Goal: Task Accomplishment & Management: Manage account settings

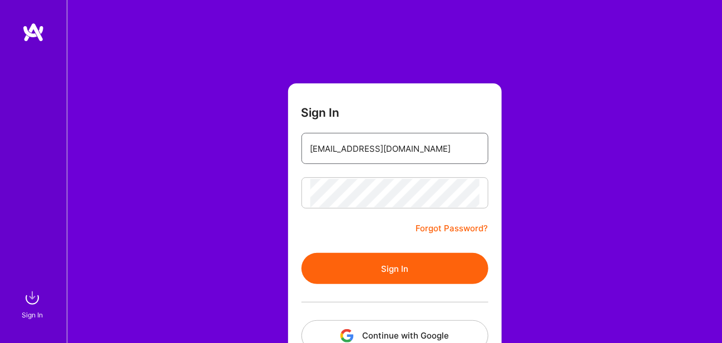
click at [398, 150] on input "[EMAIL_ADDRESS][DOMAIN_NAME]" at bounding box center [395, 149] width 169 height 28
type input "[EMAIL_ADDRESS][DOMAIN_NAME]"
click at [408, 269] on button "Sign In" at bounding box center [395, 268] width 187 height 31
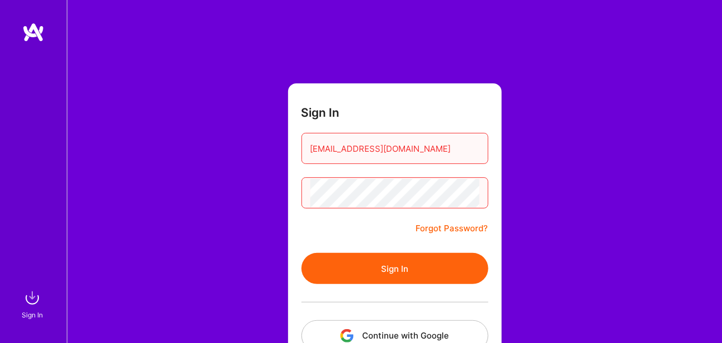
click at [413, 148] on input "[EMAIL_ADDRESS][DOMAIN_NAME]" at bounding box center [395, 149] width 169 height 28
drag, startPoint x: 412, startPoint y: 148, endPoint x: 292, endPoint y: 152, distance: 120.3
click at [292, 152] on form "Sign In [EMAIL_ADDRESS][DOMAIN_NAME] Forgot Password? Sign In Continue with Goo…" at bounding box center [395, 246] width 214 height 326
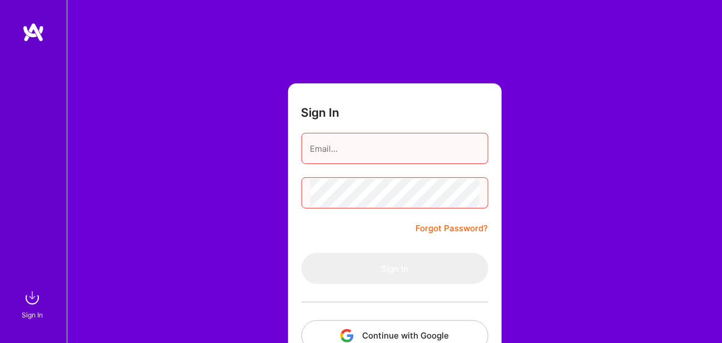
click at [400, 145] on input "email" at bounding box center [395, 149] width 169 height 28
type input "[EMAIL_ADDRESS][DOMAIN_NAME]"
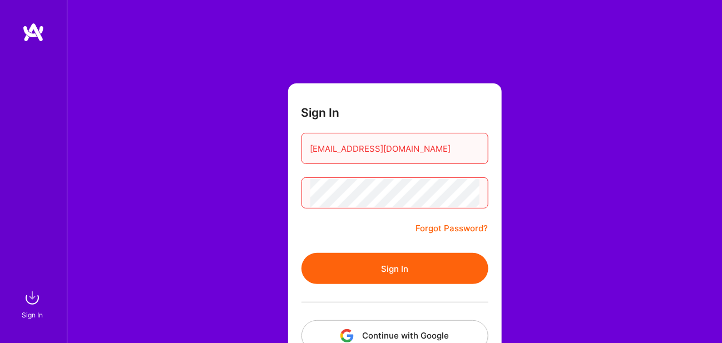
click at [393, 265] on button "Sign In" at bounding box center [395, 268] width 187 height 31
drag, startPoint x: 399, startPoint y: 150, endPoint x: 303, endPoint y: 143, distance: 96.0
click at [303, 143] on div "[EMAIL_ADDRESS][DOMAIN_NAME]" at bounding box center [395, 148] width 187 height 31
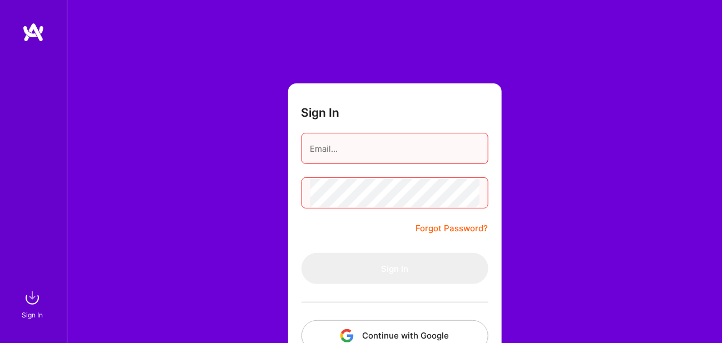
click at [311, 146] on input "email" at bounding box center [395, 149] width 169 height 28
type input "[EMAIL_ADDRESS][DOMAIN_NAME]"
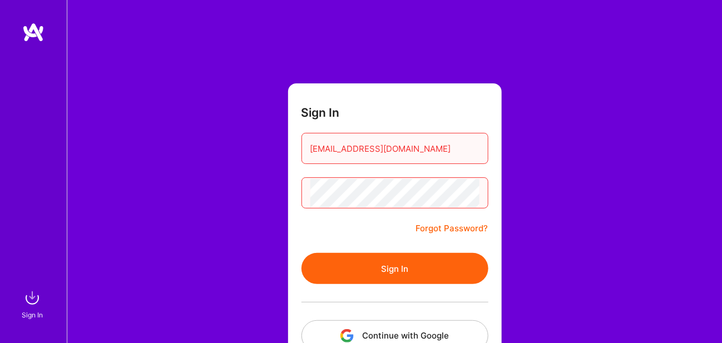
click at [378, 265] on button "Sign In" at bounding box center [395, 268] width 187 height 31
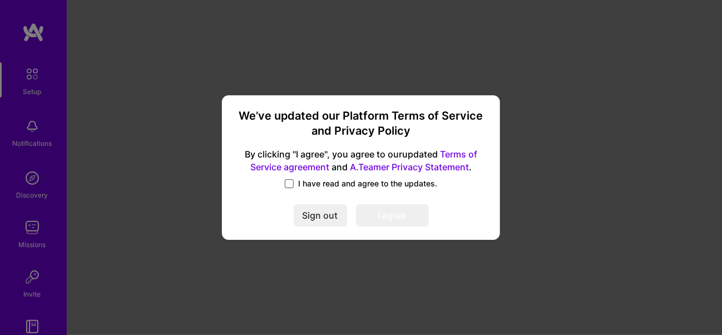
click at [292, 185] on span at bounding box center [289, 183] width 9 height 9
click at [0, 0] on input "I have read and agree to the updates." at bounding box center [0, 0] width 0 height 0
click at [390, 215] on button "I agree" at bounding box center [392, 215] width 73 height 22
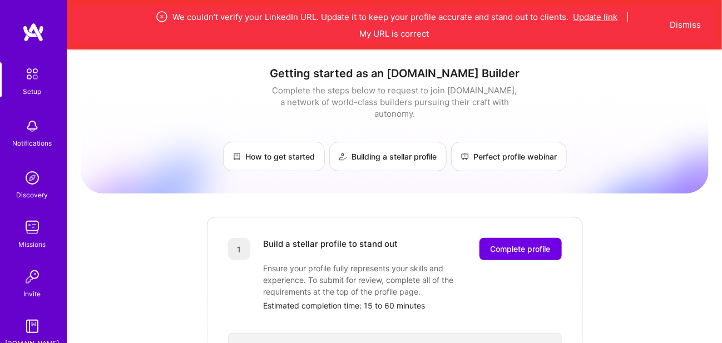
click at [583, 20] on button "Update link" at bounding box center [596, 17] width 45 height 12
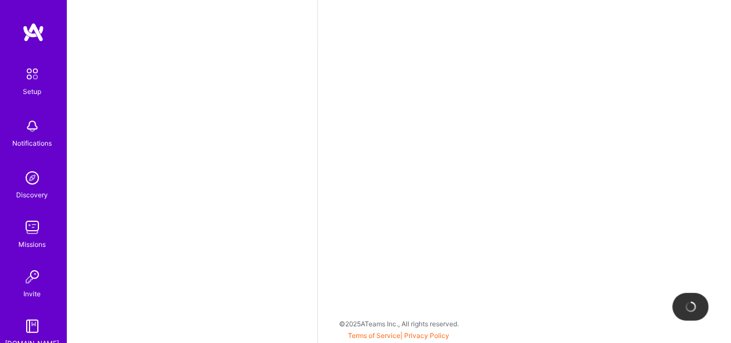
select select "US"
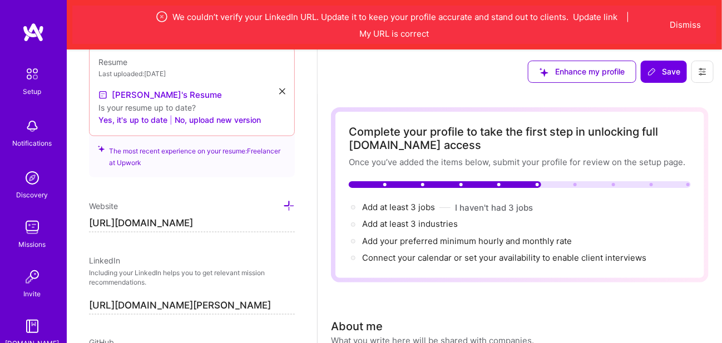
scroll to position [445, 0]
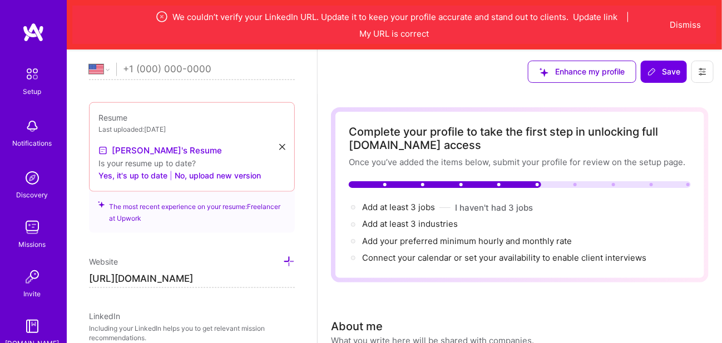
click at [279, 145] on icon at bounding box center [282, 147] width 6 height 6
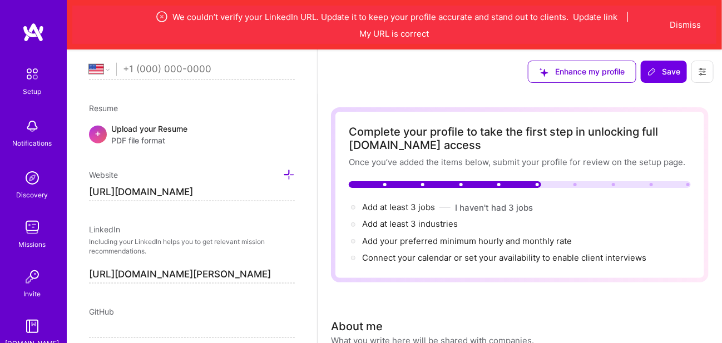
click at [146, 142] on span "PDF file format" at bounding box center [149, 141] width 76 height 12
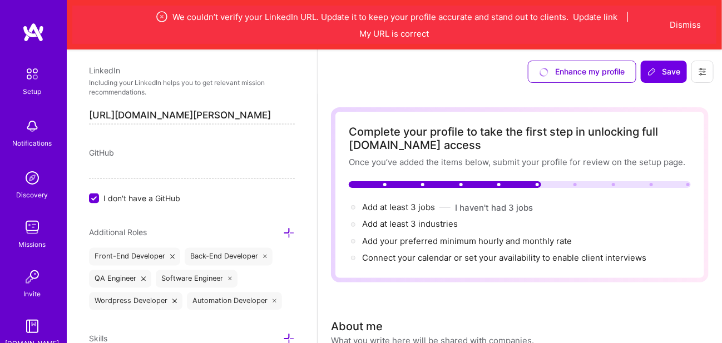
scroll to position [612, 0]
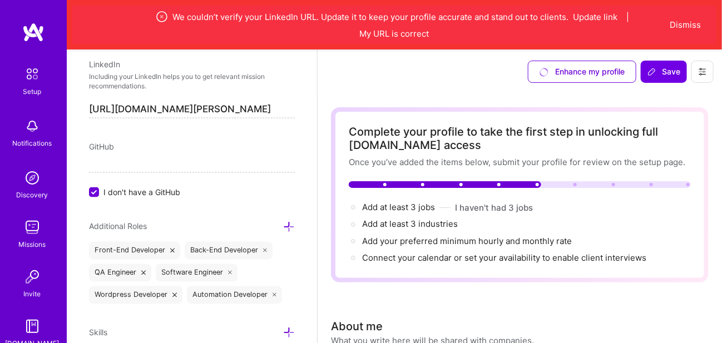
drag, startPoint x: 107, startPoint y: 146, endPoint x: 102, endPoint y: 143, distance: 6.0
click at [105, 146] on span "GitHub" at bounding box center [101, 146] width 25 height 9
click at [94, 188] on input "I don't have a GitHub" at bounding box center [95, 193] width 10 height 10
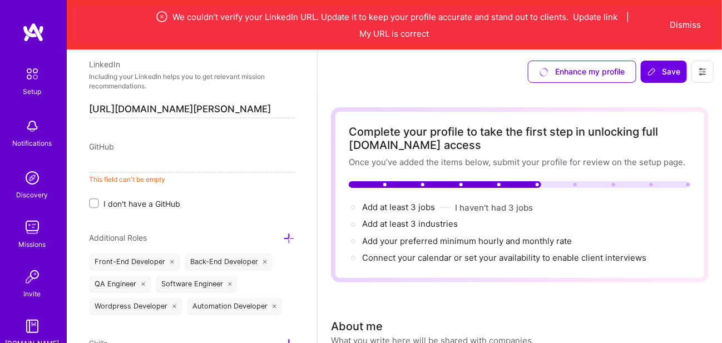
paste input "[URL][DOMAIN_NAME]"
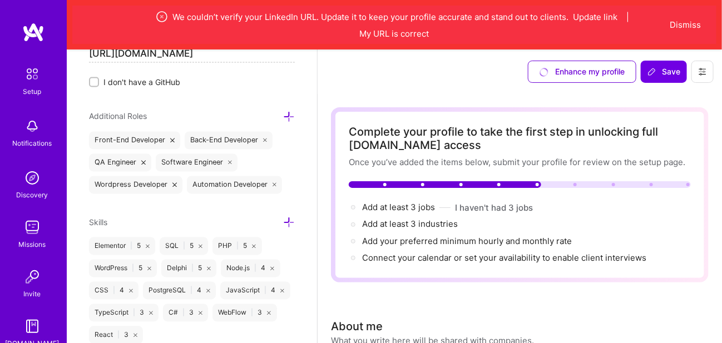
scroll to position [724, 0]
type input "[URL][DOMAIN_NAME]"
click at [146, 136] on div "Front-End Developer" at bounding box center [134, 140] width 91 height 18
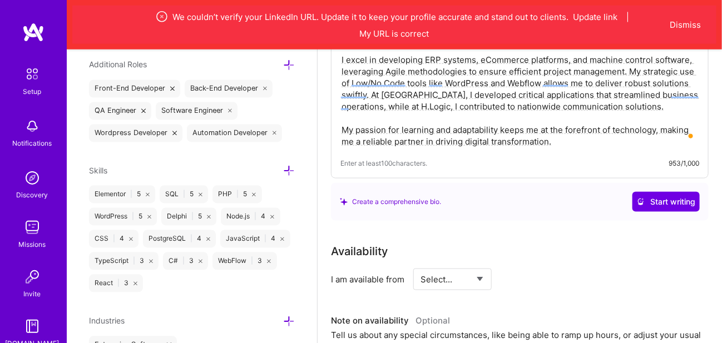
scroll to position [390, 0]
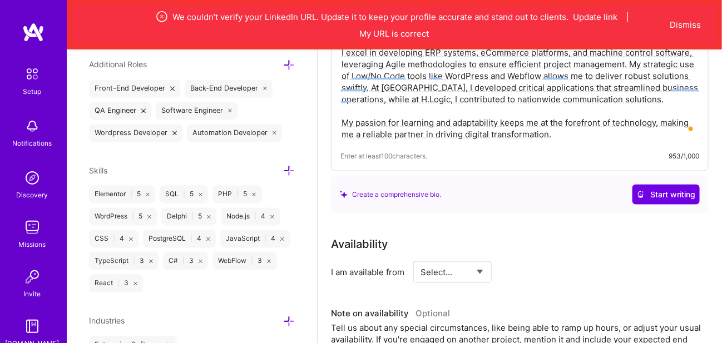
click at [283, 317] on icon at bounding box center [289, 322] width 12 height 12
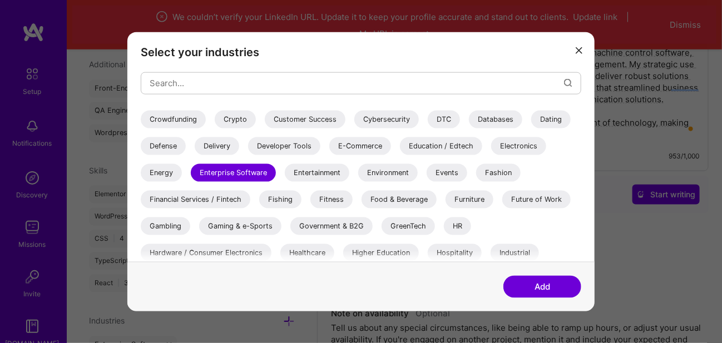
scroll to position [167, 0]
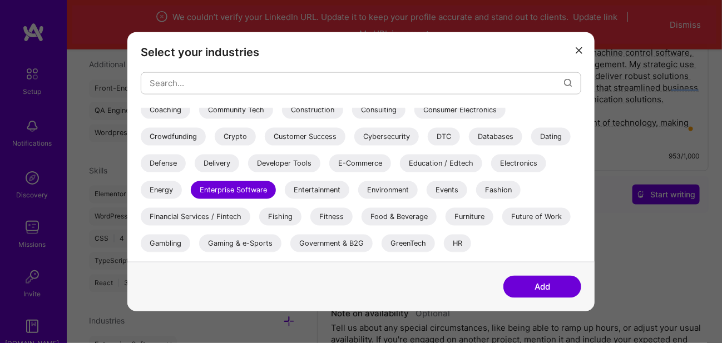
click at [164, 186] on div "Energy" at bounding box center [161, 190] width 41 height 18
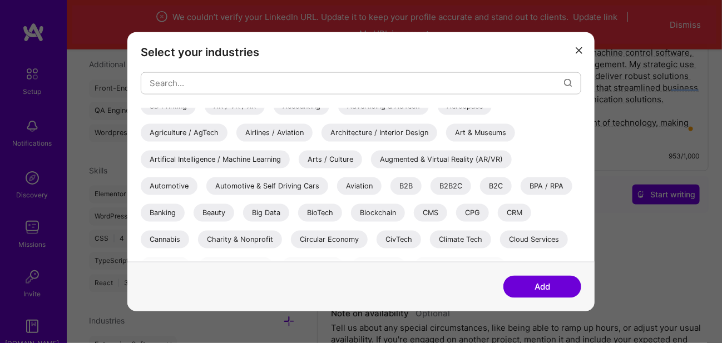
scroll to position [0, 0]
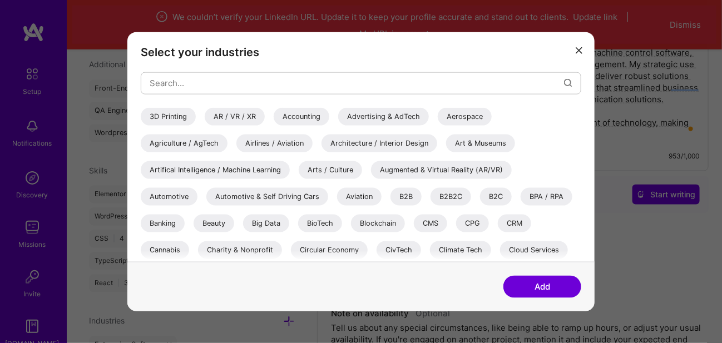
click at [178, 222] on div "Banking" at bounding box center [163, 223] width 44 height 18
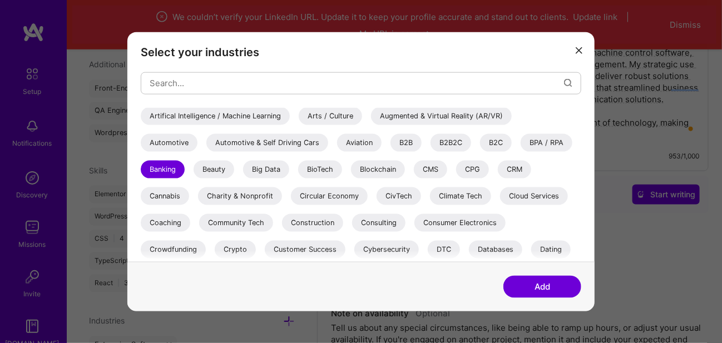
scroll to position [56, 0]
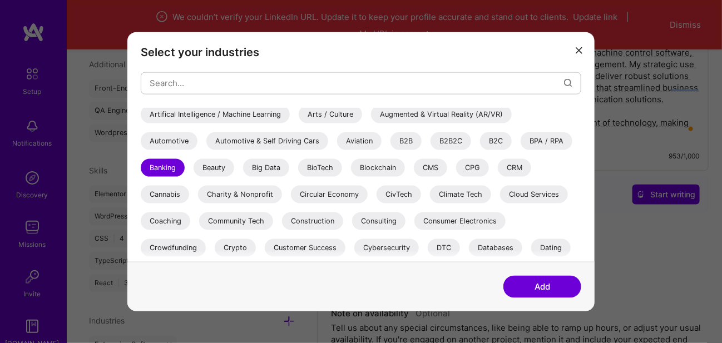
click at [425, 167] on div "CMS" at bounding box center [430, 168] width 33 height 18
drag, startPoint x: 510, startPoint y: 168, endPoint x: 503, endPoint y: 169, distance: 6.8
click at [510, 168] on div "CRM" at bounding box center [514, 168] width 33 height 18
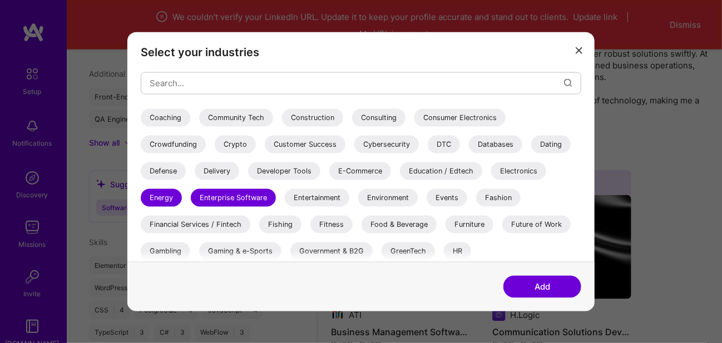
scroll to position [167, 0]
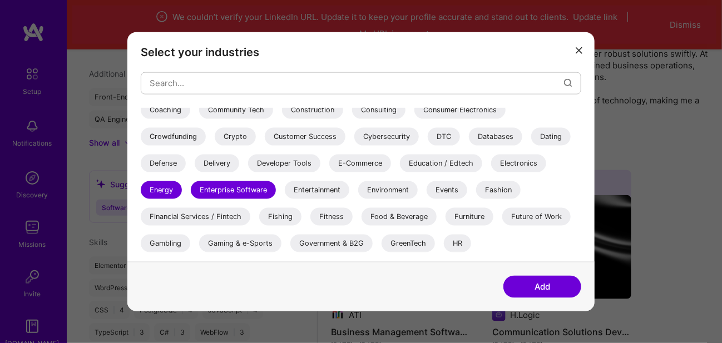
click at [348, 169] on div "E-Commerce" at bounding box center [360, 163] width 62 height 18
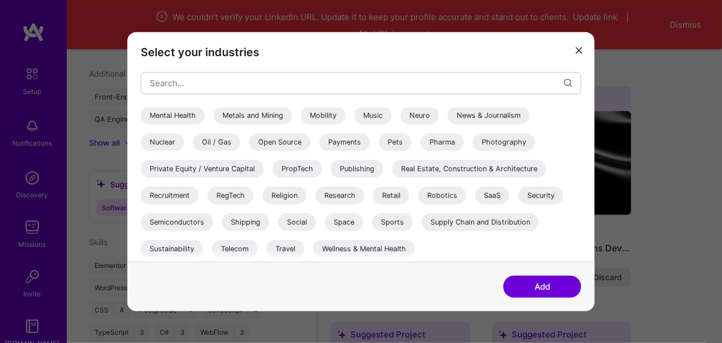
scroll to position [501, 0]
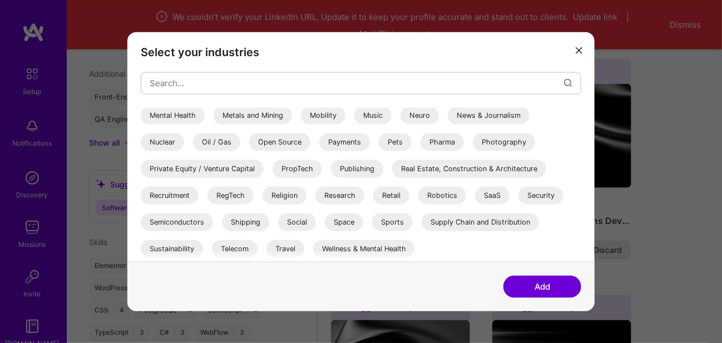
click at [287, 248] on div "Travel" at bounding box center [286, 249] width 38 height 18
click at [235, 245] on div "Telecom" at bounding box center [235, 249] width 46 height 18
click at [495, 199] on div "SaaS" at bounding box center [492, 195] width 35 height 18
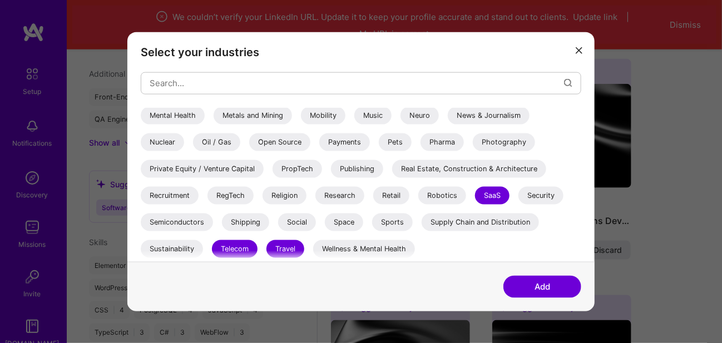
click at [395, 198] on div "Retail" at bounding box center [391, 195] width 36 height 18
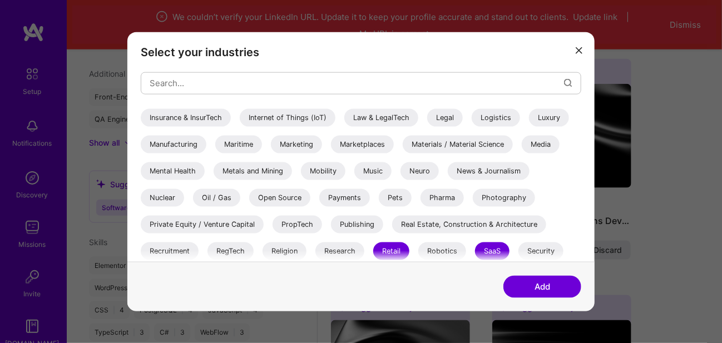
scroll to position [291, 0]
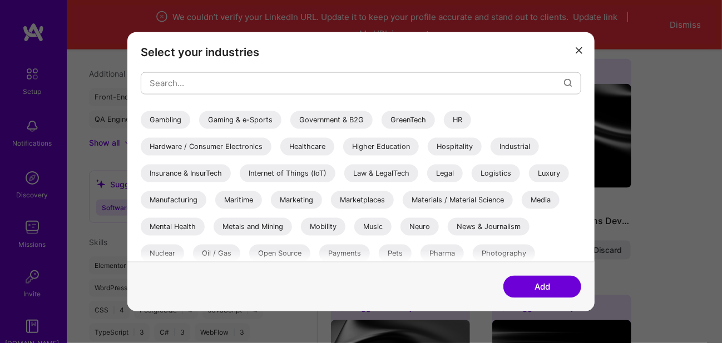
click at [190, 195] on div "Manufacturing" at bounding box center [174, 200] width 66 height 18
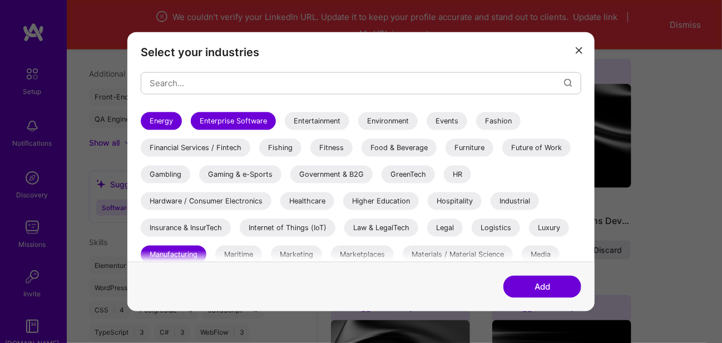
scroll to position [235, 0]
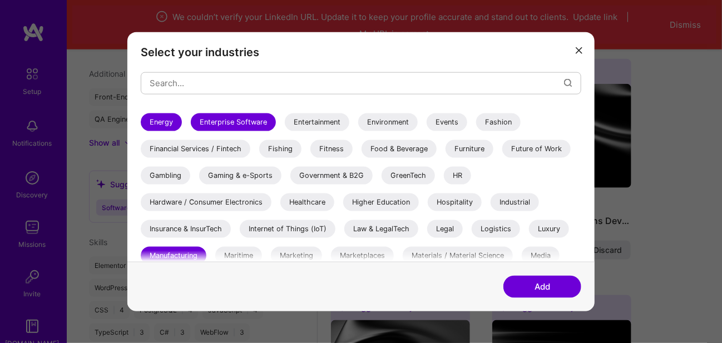
click at [523, 287] on button "Add" at bounding box center [543, 287] width 78 height 22
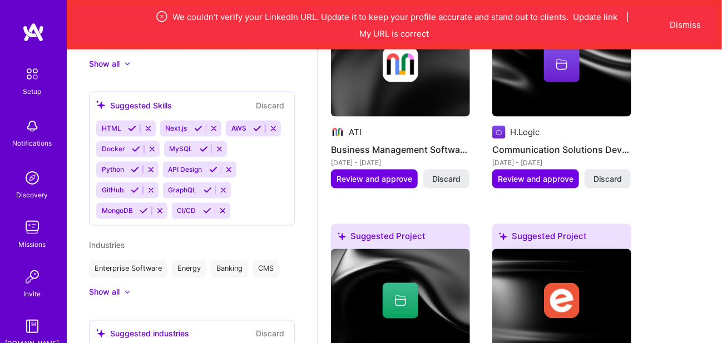
scroll to position [557, 0]
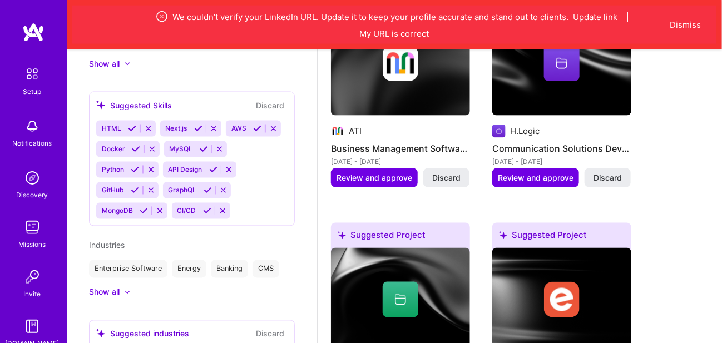
click at [273, 125] on icon at bounding box center [273, 129] width 8 height 8
click at [265, 99] on button "Discard" at bounding box center [270, 105] width 35 height 13
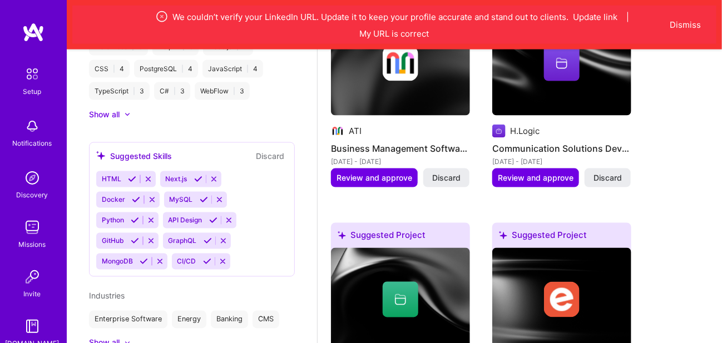
scroll to position [657, 0]
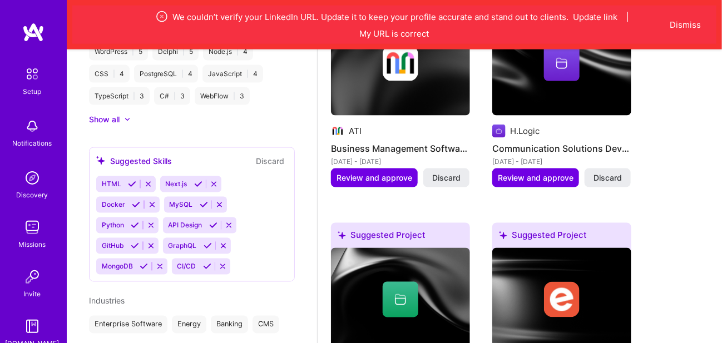
click at [149, 201] on icon at bounding box center [152, 205] width 8 height 8
click at [214, 180] on icon at bounding box center [214, 184] width 8 height 8
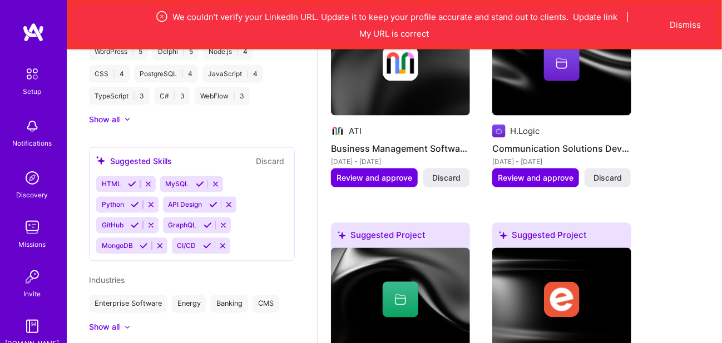
click at [220, 242] on icon at bounding box center [223, 246] width 8 height 8
click at [221, 222] on icon at bounding box center [223, 226] width 8 height 8
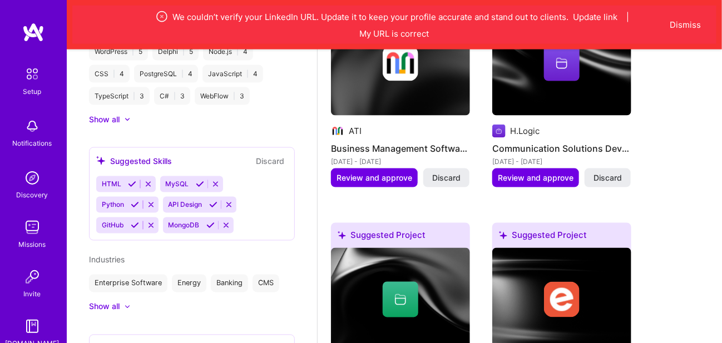
click at [149, 201] on icon at bounding box center [151, 205] width 8 height 8
click at [169, 155] on div "Suggested Skills" at bounding box center [134, 161] width 76 height 12
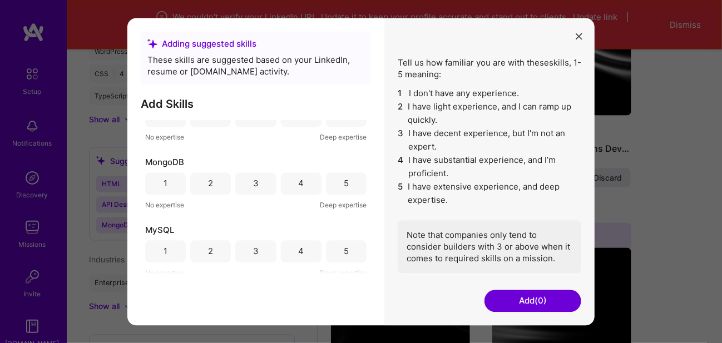
scroll to position [171, 0]
click at [332, 247] on div "5" at bounding box center [346, 248] width 41 height 22
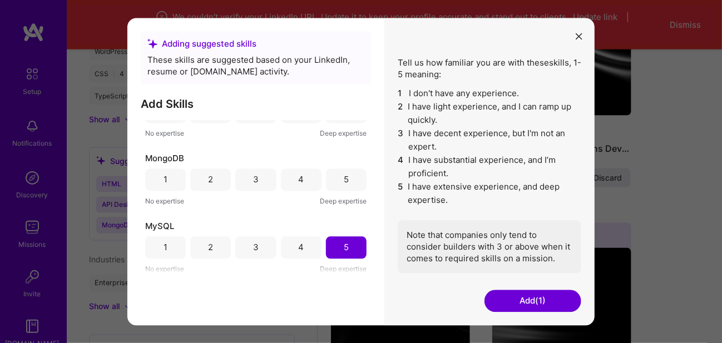
click at [337, 181] on div "5" at bounding box center [346, 180] width 41 height 22
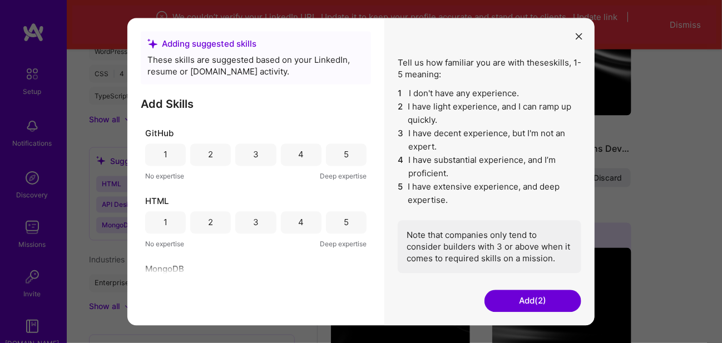
scroll to position [60, 0]
click at [326, 217] on div "5" at bounding box center [346, 223] width 41 height 22
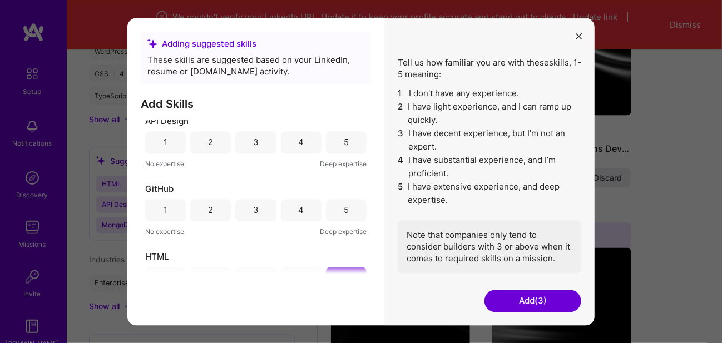
scroll to position [4, 0]
click at [256, 214] on div "3" at bounding box center [256, 211] width 6 height 12
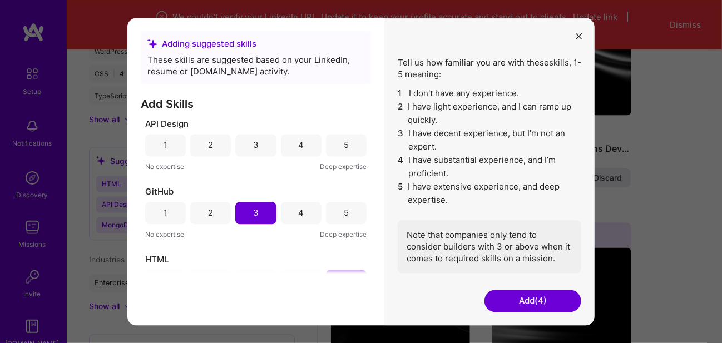
scroll to position [0, 0]
click at [335, 154] on div "5" at bounding box center [346, 147] width 41 height 22
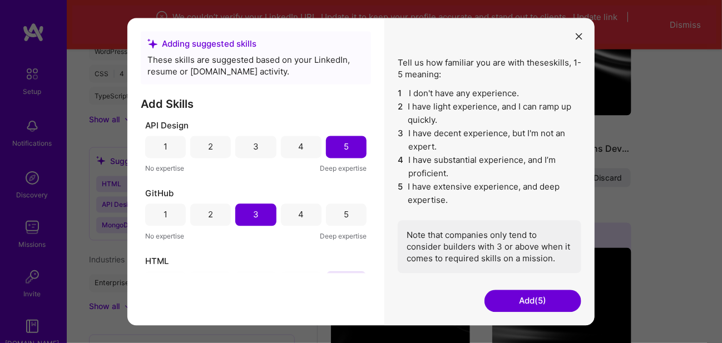
click at [499, 296] on button "Add (5)" at bounding box center [533, 301] width 97 height 22
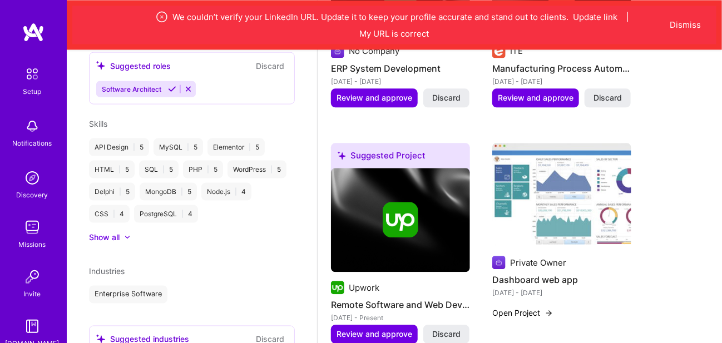
scroll to position [545, 0]
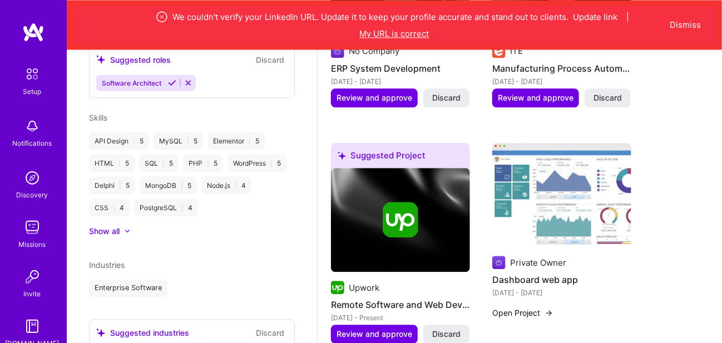
click at [399, 32] on button "My URL is correct" at bounding box center [395, 34] width 70 height 12
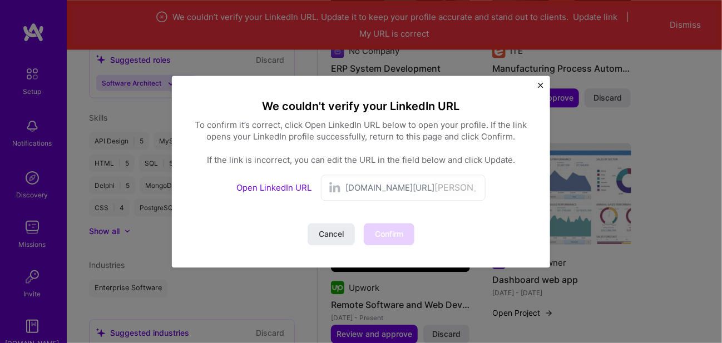
click at [370, 188] on span "[DOMAIN_NAME][URL]" at bounding box center [390, 188] width 89 height 12
click at [287, 190] on link "Open LinkedIn URL" at bounding box center [274, 188] width 75 height 11
click at [332, 229] on span "Cancel" at bounding box center [331, 234] width 25 height 11
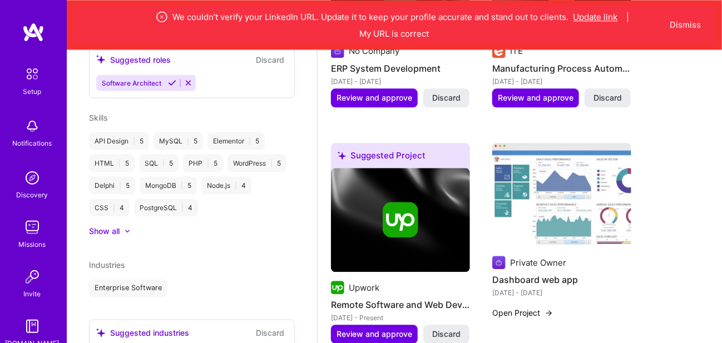
click at [596, 19] on button "Update link" at bounding box center [596, 17] width 45 height 12
select select "US"
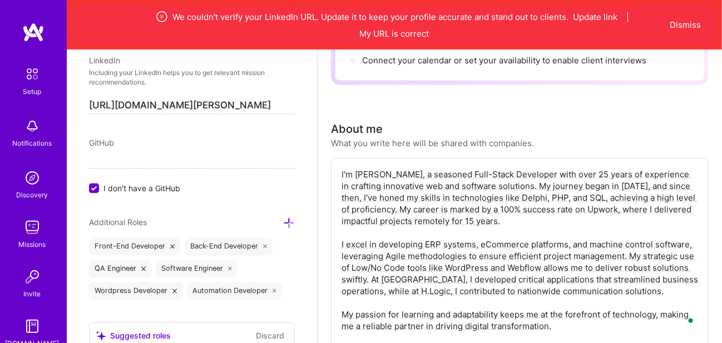
scroll to position [618, 0]
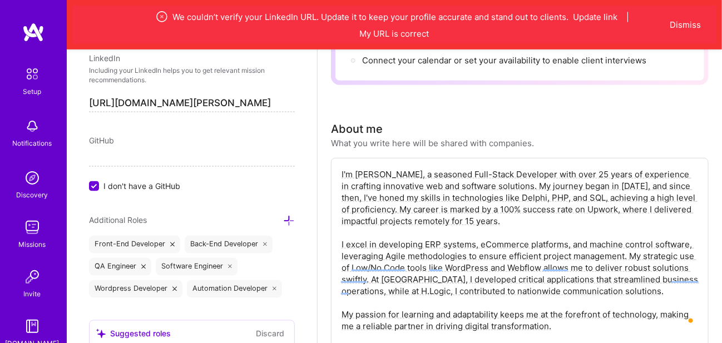
drag, startPoint x: 286, startPoint y: 100, endPoint x: 75, endPoint y: 111, distance: 211.2
click at [76, 112] on div "Edit photo [PERSON_NAME] Full-Stack Developer 36 Years Experience Location This…" at bounding box center [192, 221] width 250 height 343
paste input "[DOMAIN_NAME][URL][PERSON_NAME]"
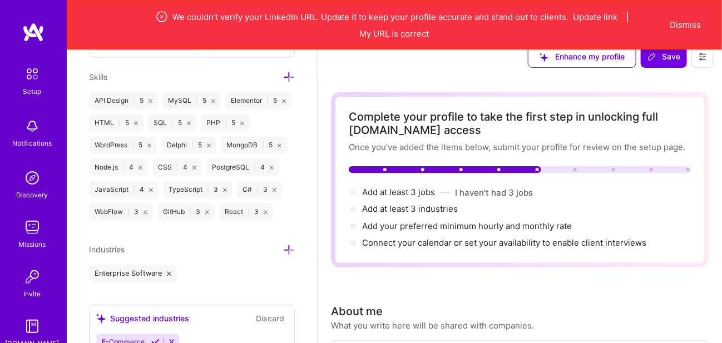
scroll to position [0, 0]
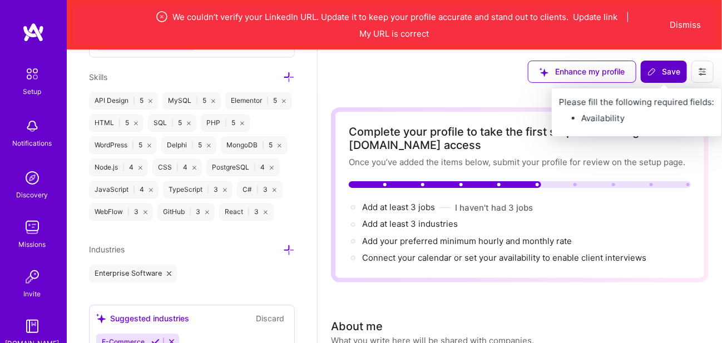
type input "[URL][DOMAIN_NAME][PERSON_NAME]"
click at [665, 73] on span "Save" at bounding box center [664, 71] width 33 height 11
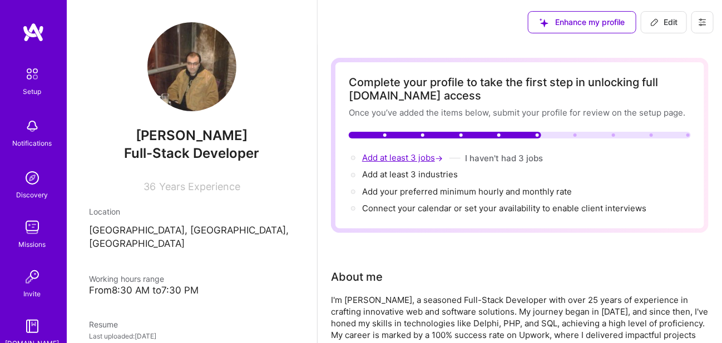
click at [383, 155] on span "Add at least 3 jobs →" at bounding box center [403, 157] width 83 height 11
select select "US"
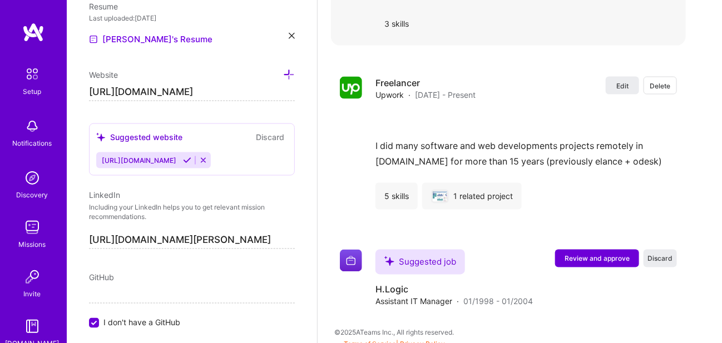
scroll to position [2173, 0]
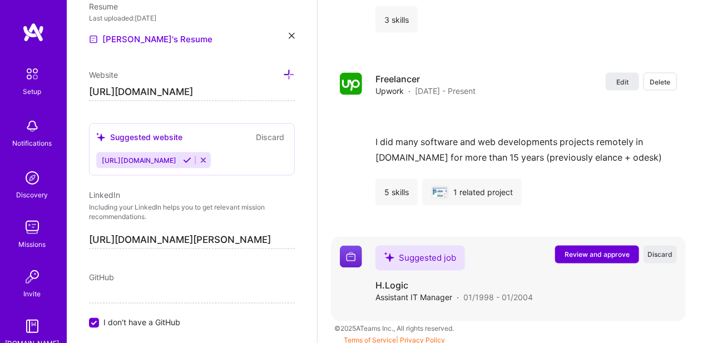
click at [589, 250] on span "Review and approve" at bounding box center [597, 254] width 65 height 9
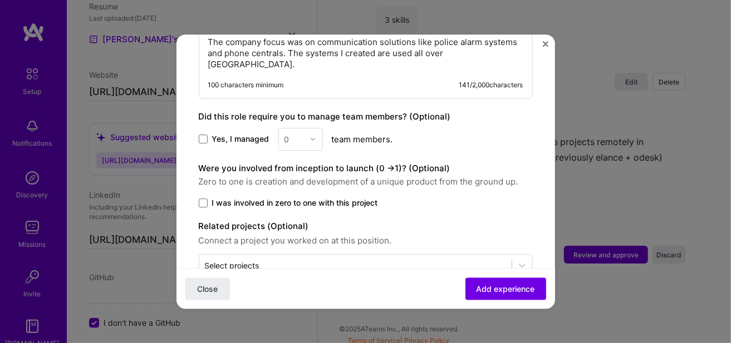
scroll to position [723, 0]
click at [316, 196] on span "I was involved in zero to one with this project" at bounding box center [295, 201] width 166 height 11
click at [0, 0] on input "I was involved in zero to one with this project" at bounding box center [0, 0] width 0 height 0
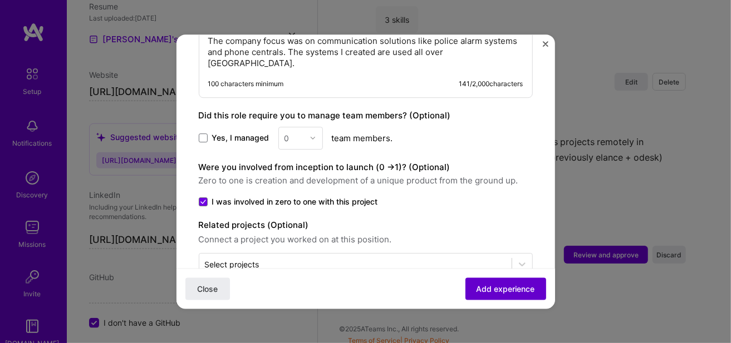
click at [476, 286] on span "Add experience" at bounding box center [505, 288] width 58 height 11
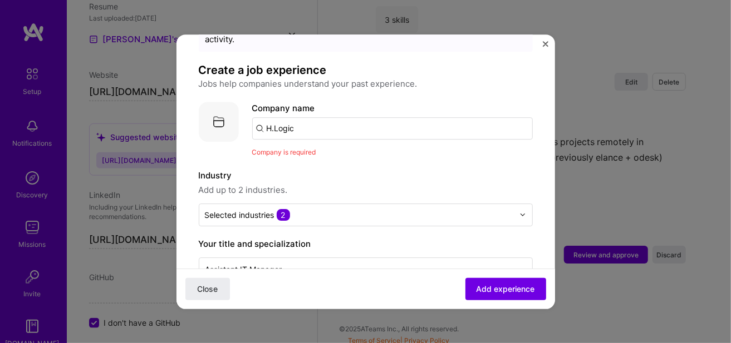
scroll to position [56, 0]
click at [297, 120] on input "H.Logic" at bounding box center [392, 128] width 281 height 22
click at [215, 115] on img at bounding box center [219, 122] width 40 height 40
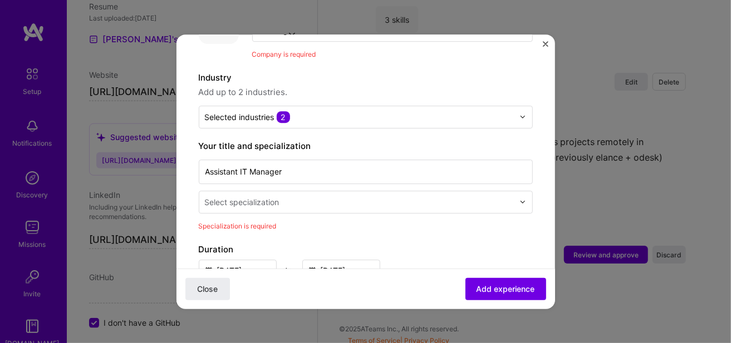
scroll to position [167, 0]
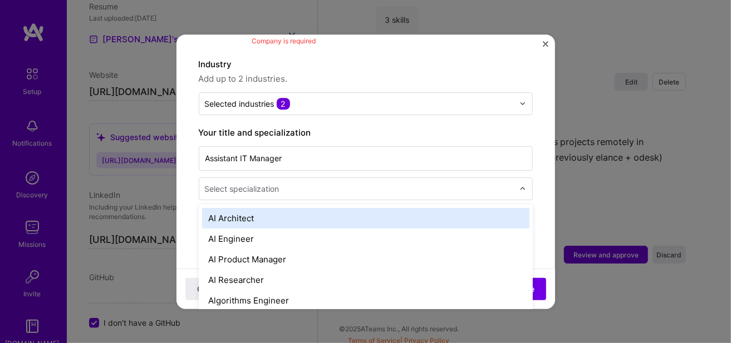
click at [322, 183] on input "text" at bounding box center [360, 189] width 311 height 12
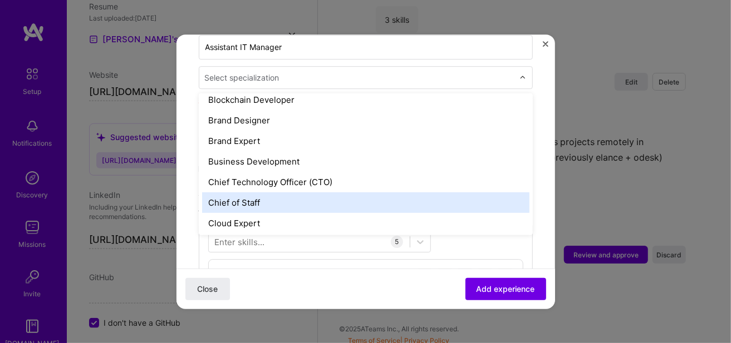
scroll to position [212, 0]
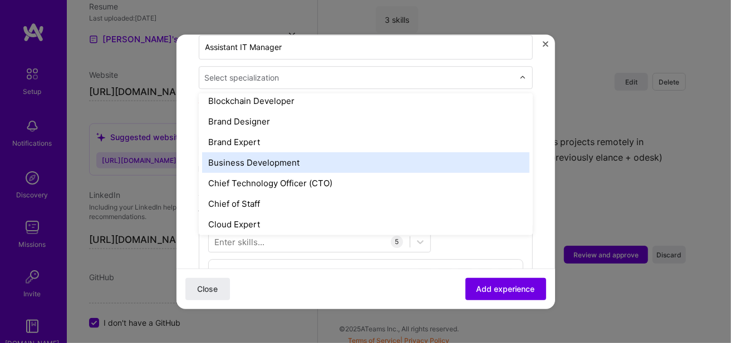
click at [362, 152] on div "Business Development" at bounding box center [365, 162] width 327 height 21
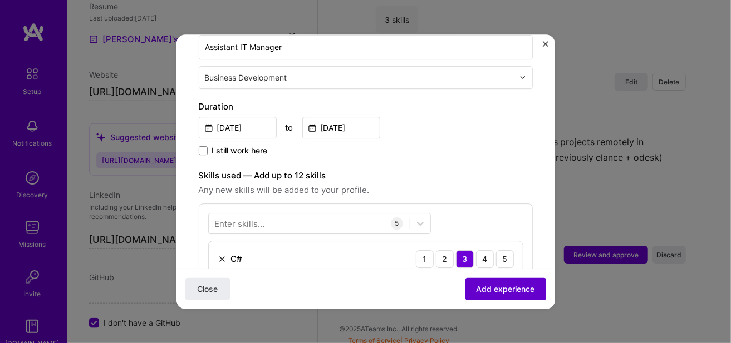
click at [476, 288] on span "Add experience" at bounding box center [505, 288] width 58 height 11
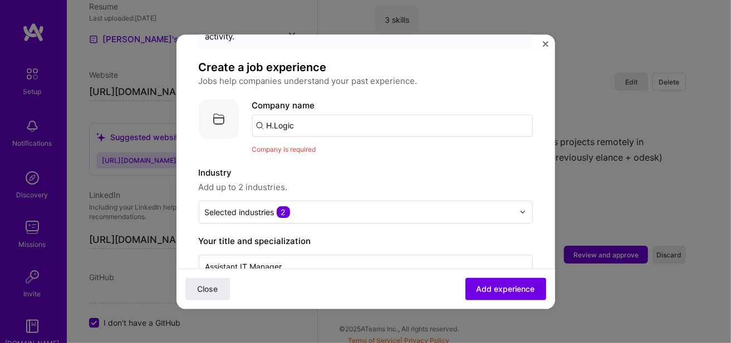
scroll to position [56, 0]
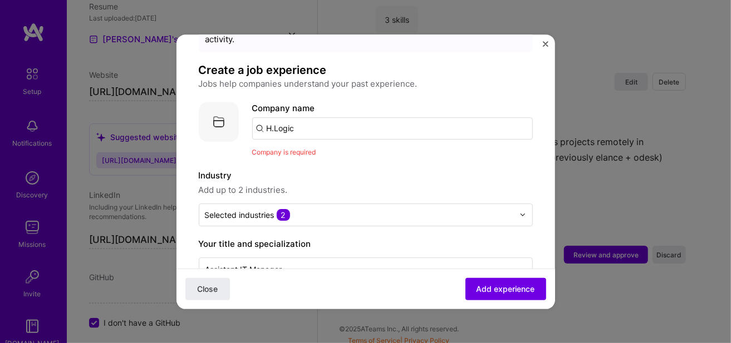
click at [322, 119] on input "H.Logic" at bounding box center [392, 128] width 281 height 22
click at [332, 117] on input "HLogic" at bounding box center [392, 128] width 281 height 22
click at [488, 294] on span "Add experience" at bounding box center [505, 288] width 58 height 11
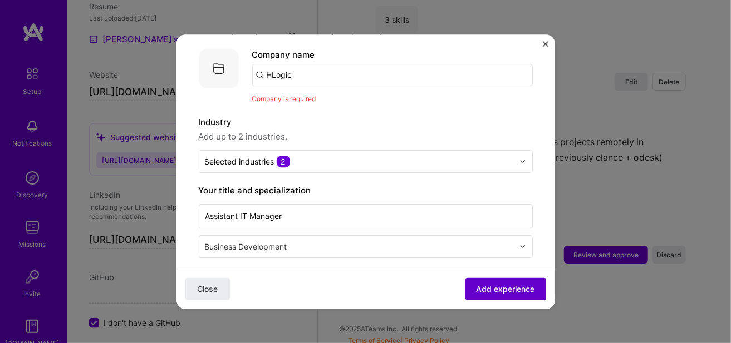
scroll to position [111, 0]
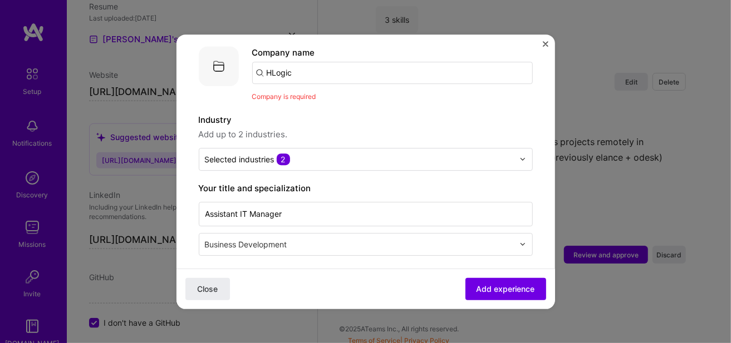
drag, startPoint x: 296, startPoint y: 65, endPoint x: 232, endPoint y: 73, distance: 64.5
click at [232, 62] on div "Company logo Company name HLogic Company is required" at bounding box center [366, 74] width 334 height 56
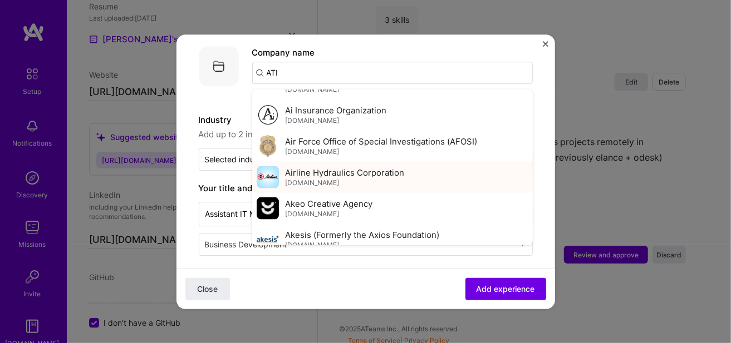
scroll to position [779, 0]
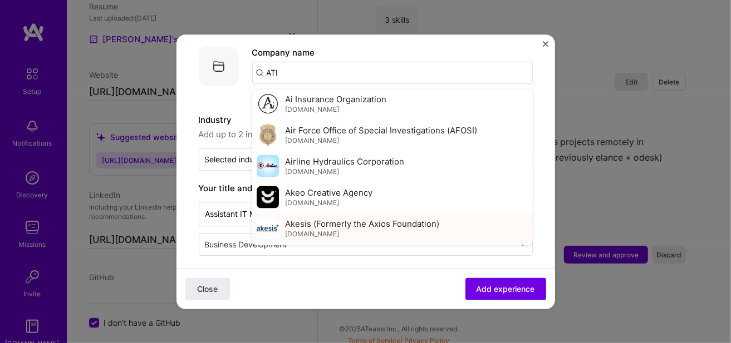
click at [351, 218] on span "Akesis (Formerly the Axios Foundation)" at bounding box center [363, 224] width 154 height 12
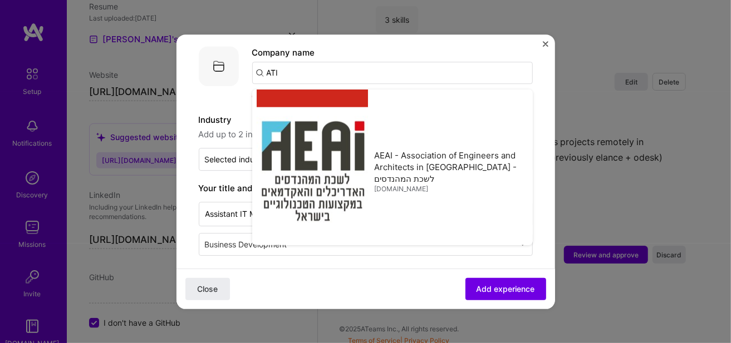
type input "Akesis (Formerly the Axios Foundation)"
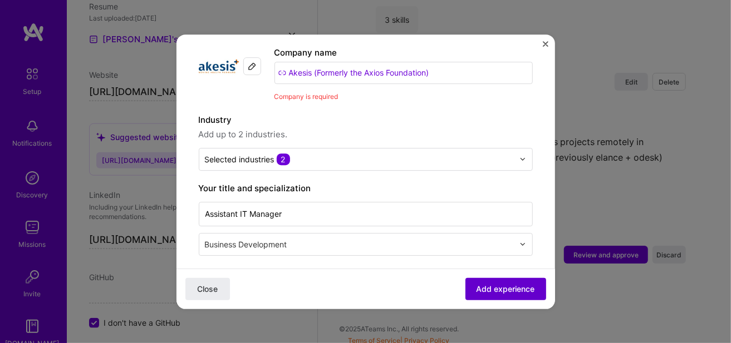
click at [494, 294] on span "Add experience" at bounding box center [505, 288] width 58 height 11
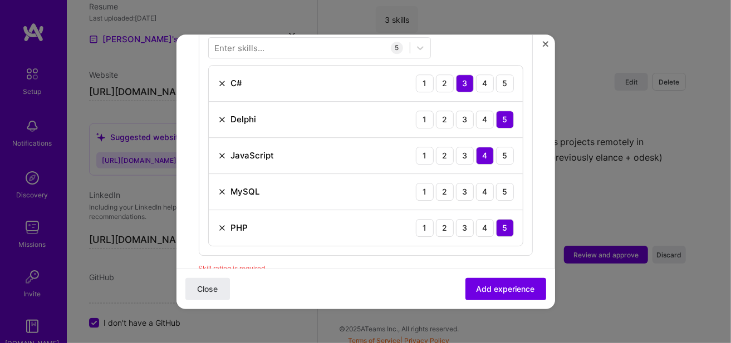
scroll to position [439, 0]
click at [496, 183] on div "5" at bounding box center [505, 192] width 18 height 18
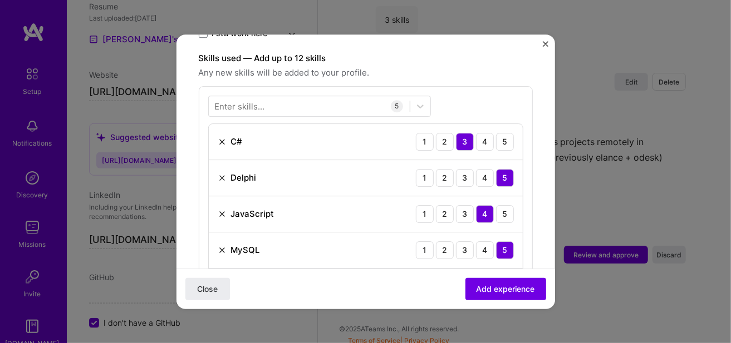
scroll to position [327, 0]
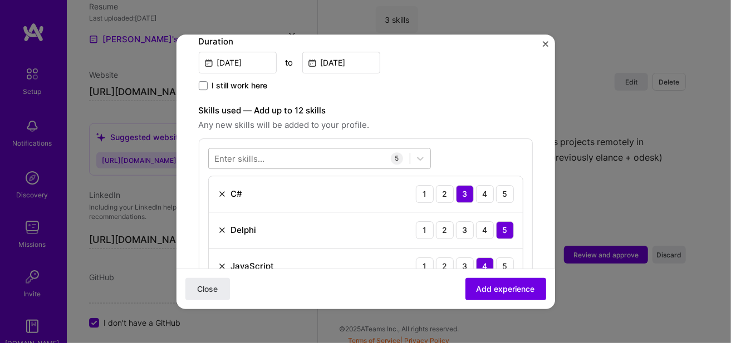
click at [358, 149] on div at bounding box center [309, 158] width 201 height 18
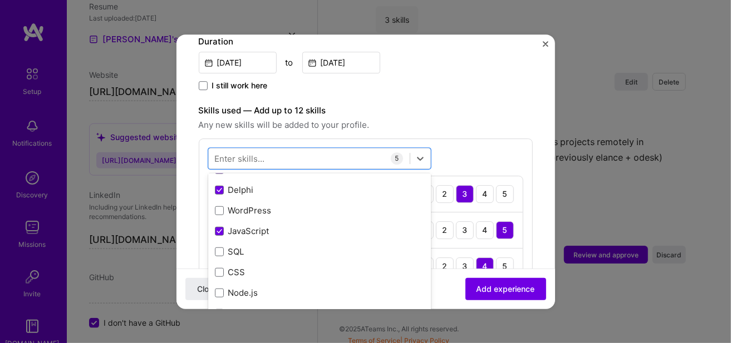
scroll to position [56, 0]
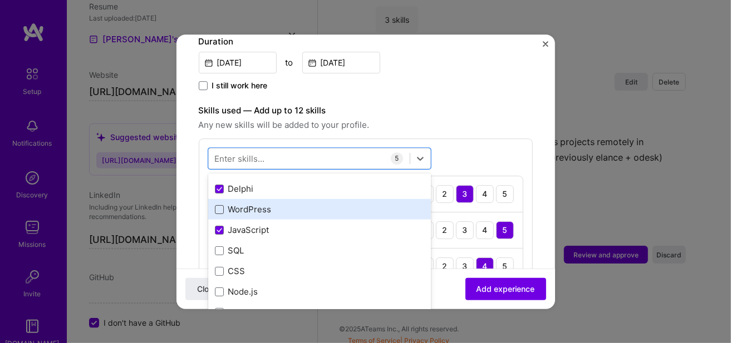
click at [220, 205] on span at bounding box center [219, 209] width 9 height 9
click at [0, 0] on input "checkbox" at bounding box center [0, 0] width 0 height 0
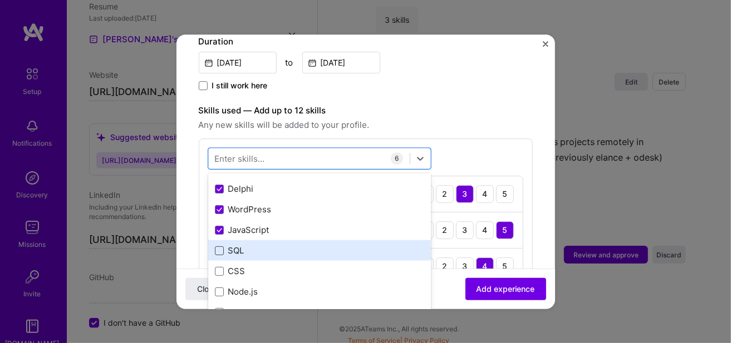
click at [219, 247] on span at bounding box center [219, 251] width 9 height 9
click at [0, 0] on input "checkbox" at bounding box center [0, 0] width 0 height 0
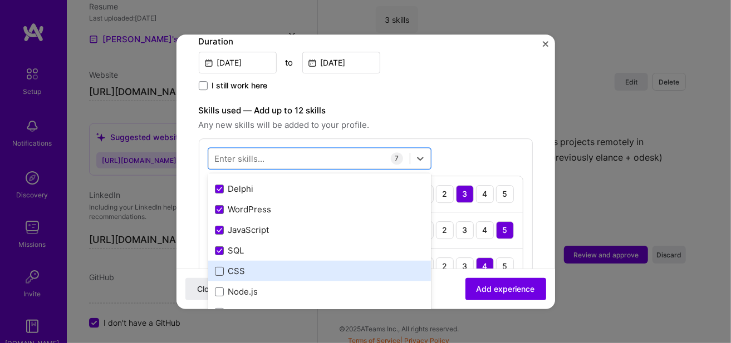
click at [220, 267] on span at bounding box center [219, 271] width 9 height 9
click at [0, 0] on input "checkbox" at bounding box center [0, 0] width 0 height 0
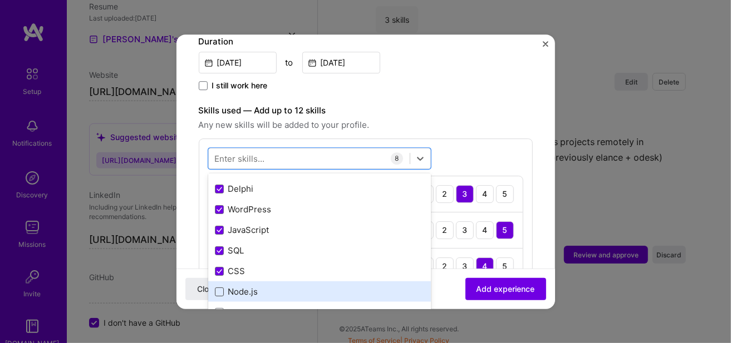
click at [222, 288] on span at bounding box center [219, 292] width 9 height 9
click at [0, 0] on input "checkbox" at bounding box center [0, 0] width 0 height 0
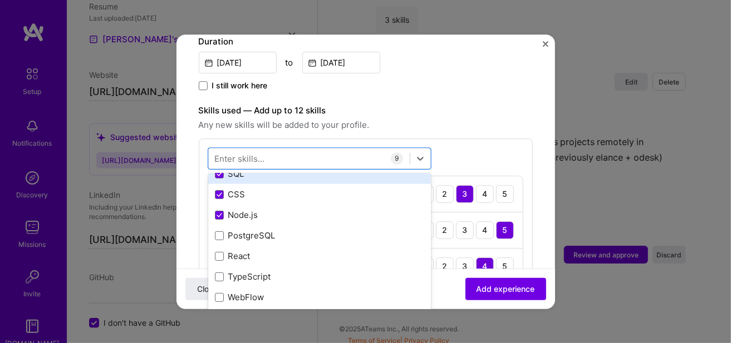
scroll to position [167, 0]
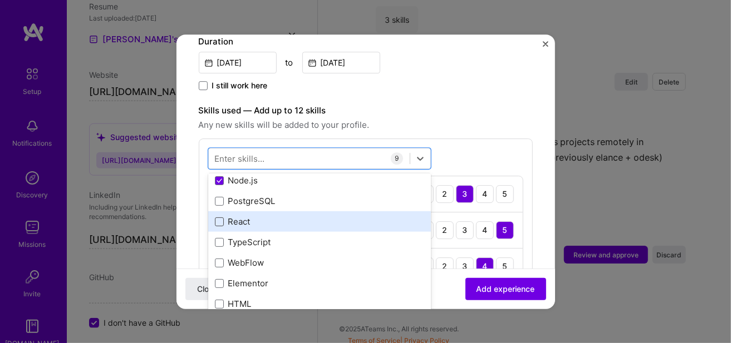
click at [219, 218] on span at bounding box center [219, 222] width 9 height 9
click at [0, 0] on input "checkbox" at bounding box center [0, 0] width 0 height 0
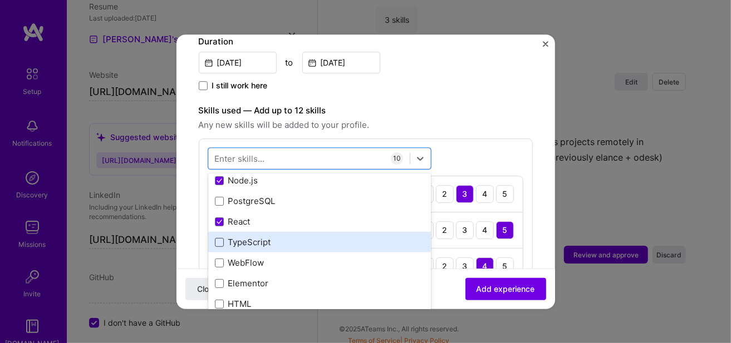
click at [222, 238] on span at bounding box center [219, 242] width 9 height 9
click at [0, 0] on input "checkbox" at bounding box center [0, 0] width 0 height 0
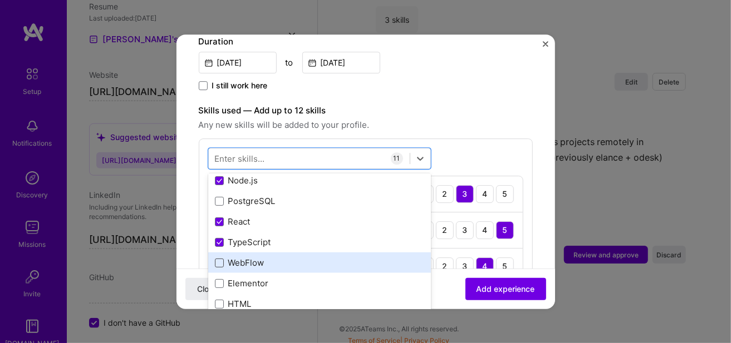
click at [222, 259] on span at bounding box center [219, 263] width 9 height 9
click at [0, 0] on input "checkbox" at bounding box center [0, 0] width 0 height 0
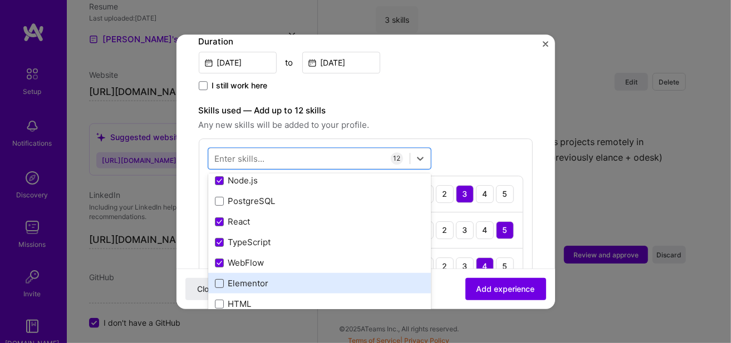
click at [223, 279] on span at bounding box center [219, 283] width 9 height 9
click at [0, 0] on input "checkbox" at bounding box center [0, 0] width 0 height 0
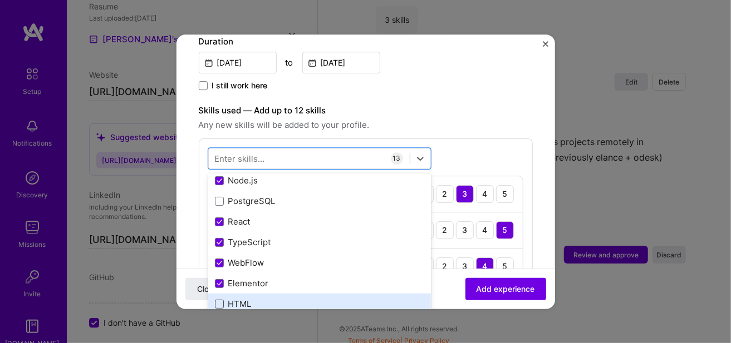
click at [223, 300] on span at bounding box center [219, 304] width 9 height 9
click at [0, 0] on input "checkbox" at bounding box center [0, 0] width 0 height 0
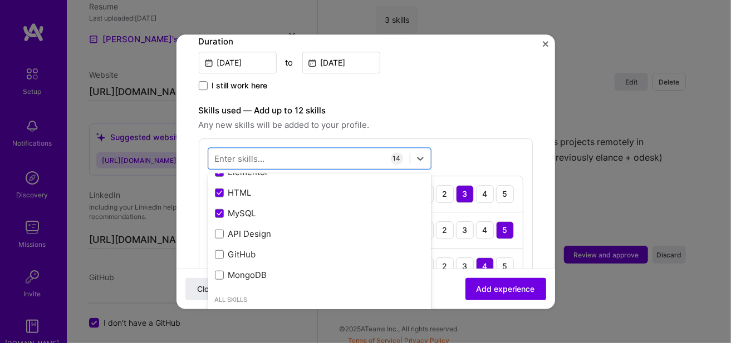
scroll to position [334, 0]
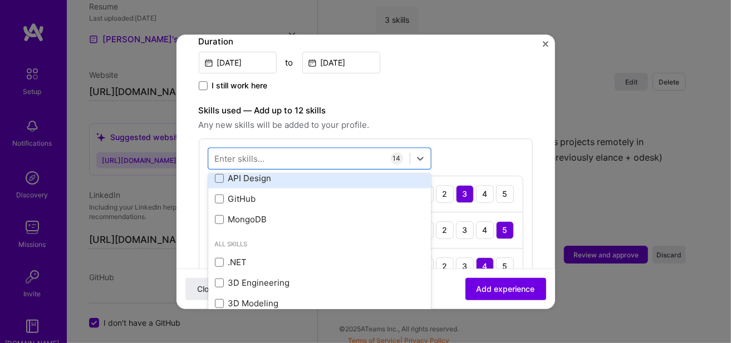
click at [215, 173] on div "API Design" at bounding box center [319, 179] width 209 height 12
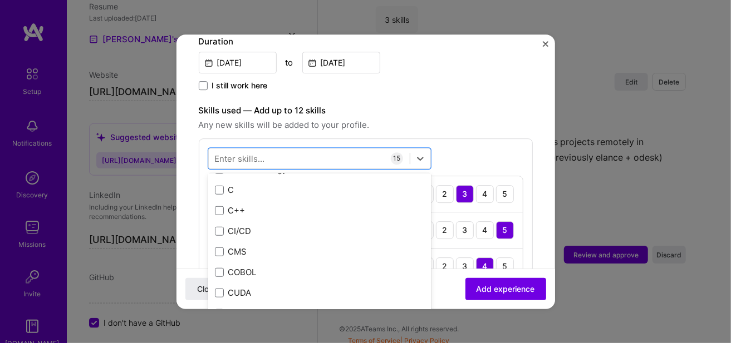
scroll to position [1558, 0]
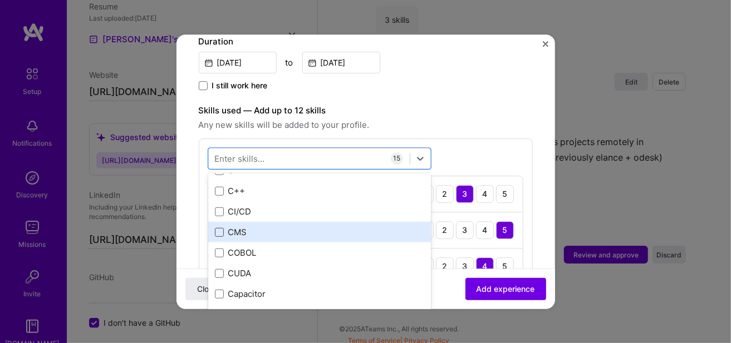
click at [218, 228] on span at bounding box center [219, 232] width 9 height 9
click at [0, 0] on input "checkbox" at bounding box center [0, 0] width 0 height 0
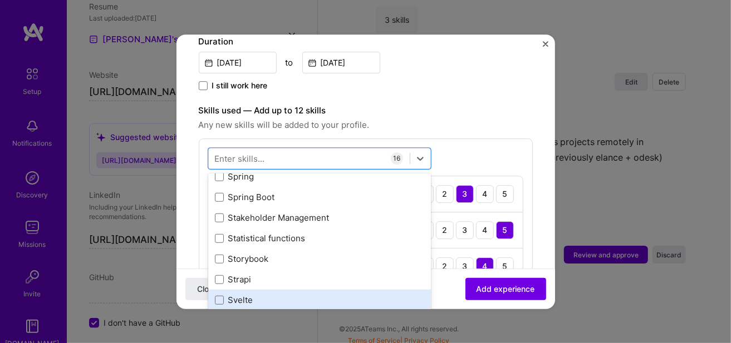
scroll to position [6679, 0]
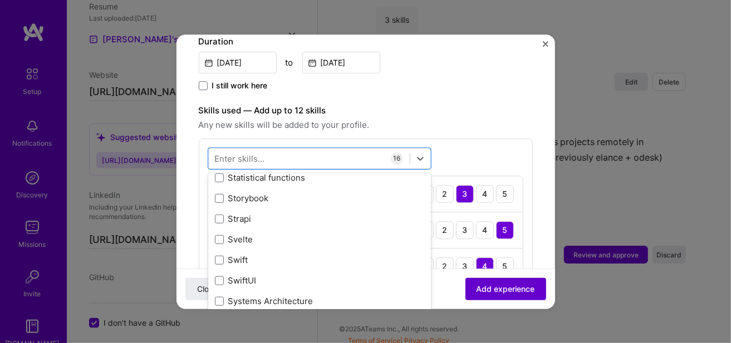
click at [485, 286] on span "Add experience" at bounding box center [505, 288] width 58 height 11
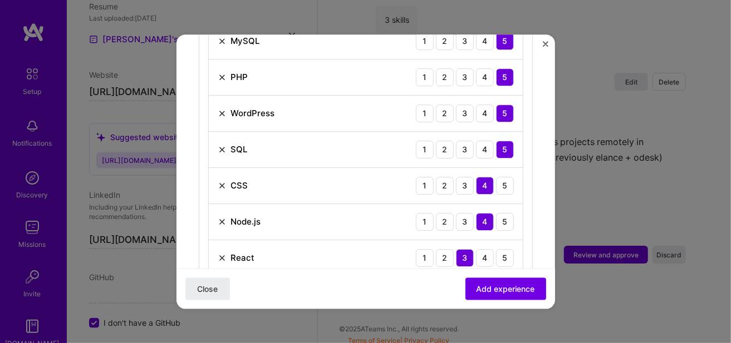
scroll to position [606, 0]
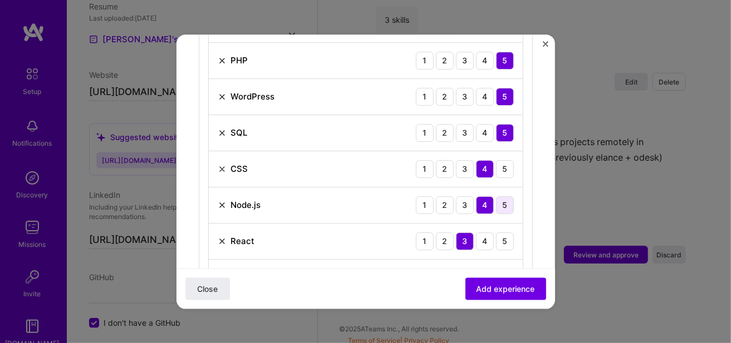
click at [496, 196] on div "5" at bounding box center [505, 205] width 18 height 18
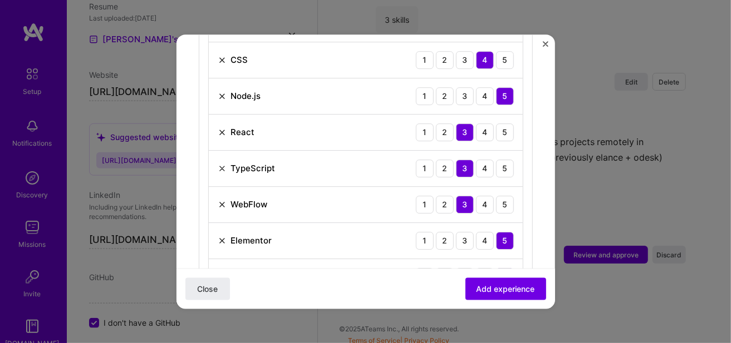
scroll to position [773, 0]
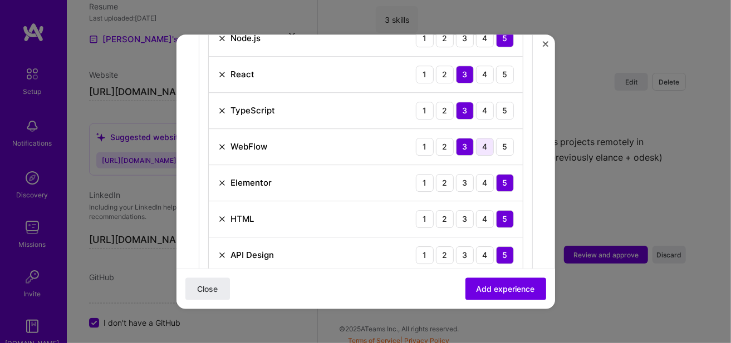
click at [479, 138] on div "4" at bounding box center [485, 147] width 18 height 18
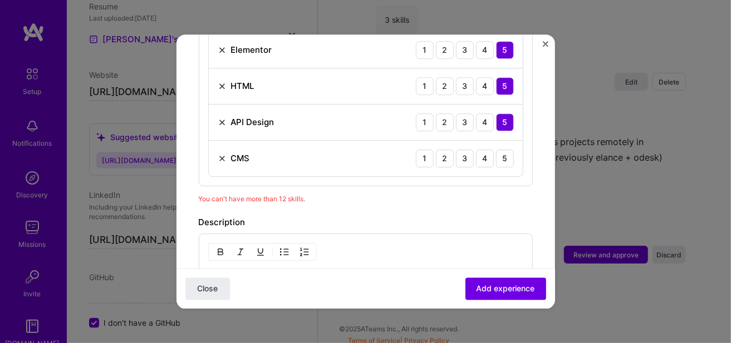
scroll to position [884, 0]
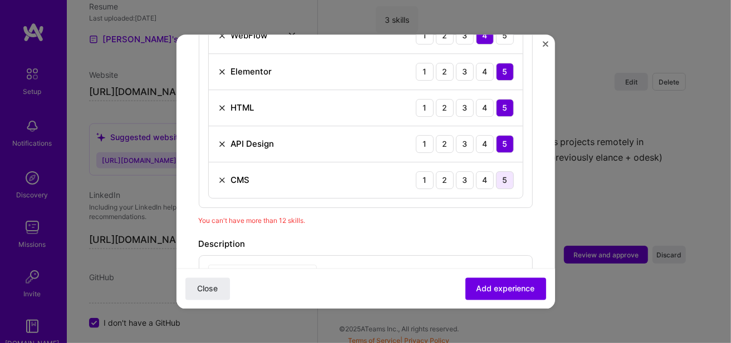
click at [501, 171] on div "5" at bounding box center [505, 180] width 18 height 18
click at [492, 283] on span "Add experience" at bounding box center [505, 288] width 58 height 11
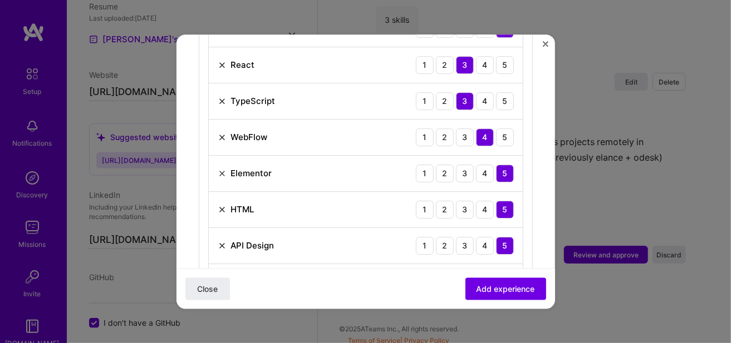
scroll to position [779, 0]
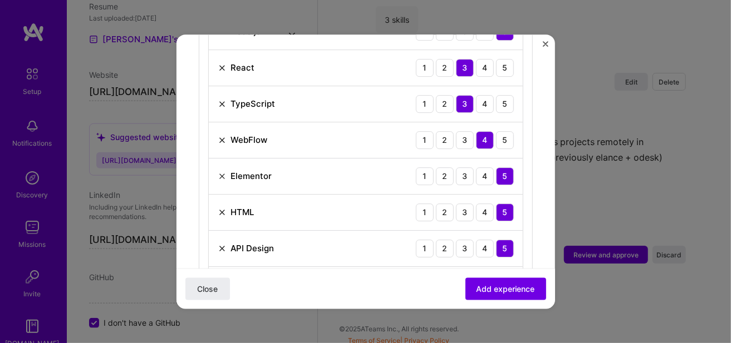
click at [224, 208] on img at bounding box center [222, 212] width 9 height 9
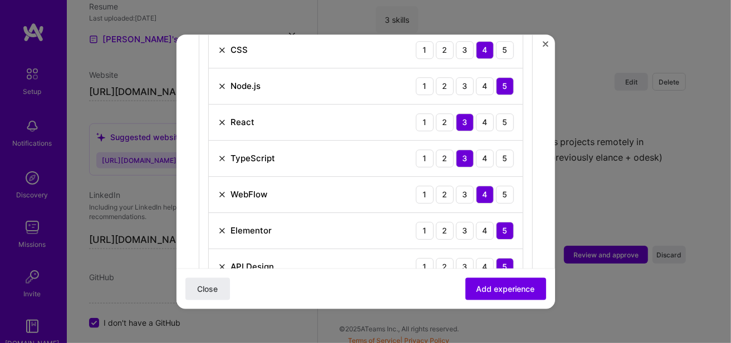
scroll to position [724, 0]
click at [221, 191] on img at bounding box center [222, 195] width 9 height 9
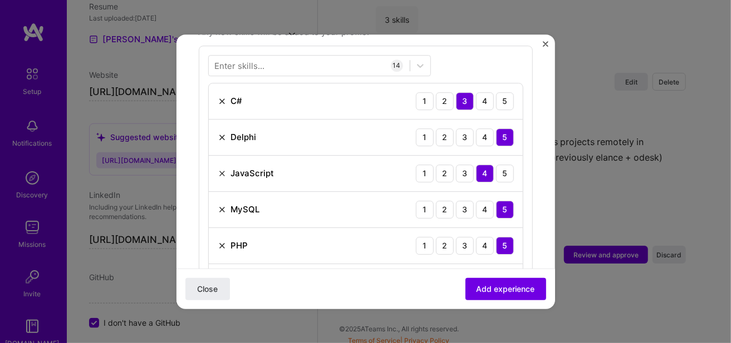
scroll to position [390, 0]
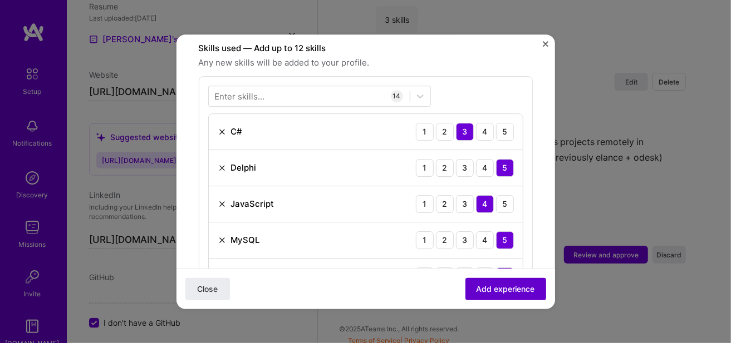
click at [482, 284] on span "Add experience" at bounding box center [505, 288] width 58 height 11
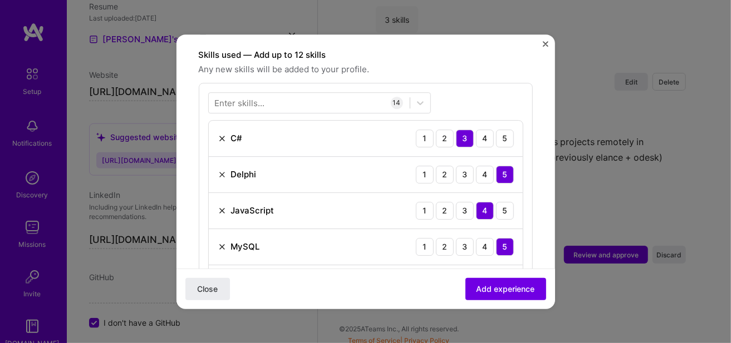
click at [224, 241] on div "MySQL" at bounding box center [239, 247] width 42 height 12
click at [218, 243] on img at bounding box center [222, 247] width 9 height 9
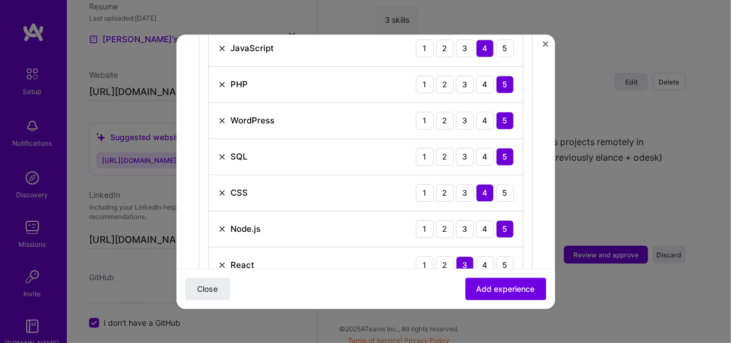
scroll to position [550, 0]
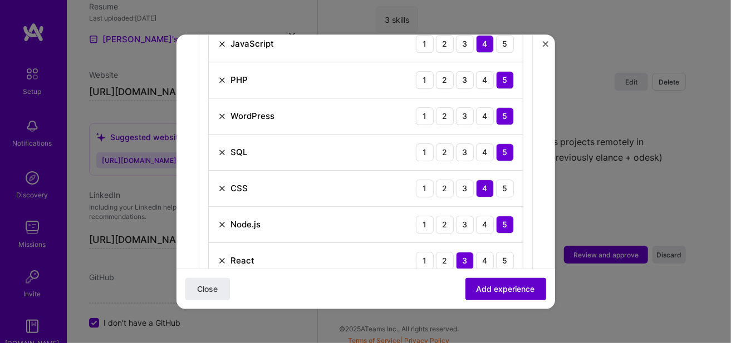
click at [476, 284] on span "Add experience" at bounding box center [505, 288] width 58 height 11
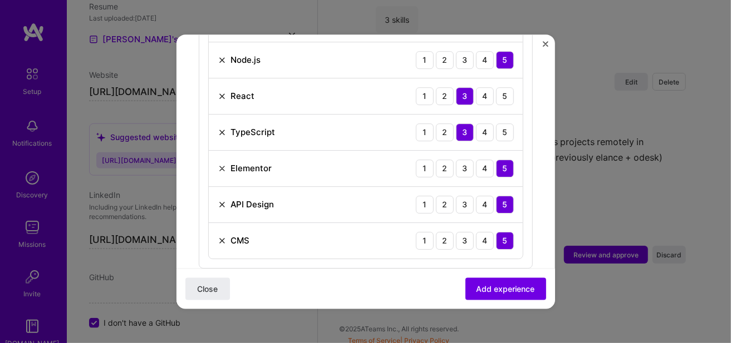
scroll to position [717, 0]
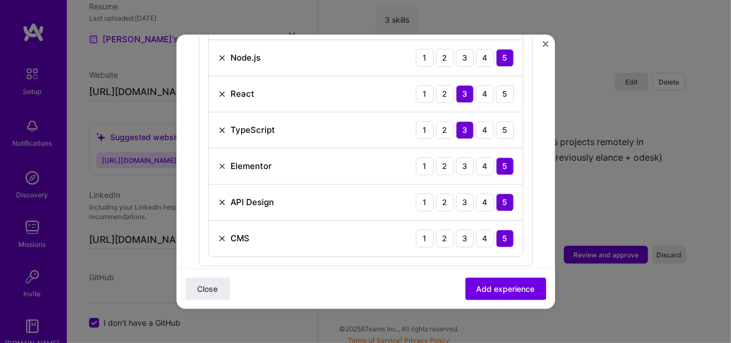
click at [222, 126] on img at bounding box center [222, 130] width 9 height 9
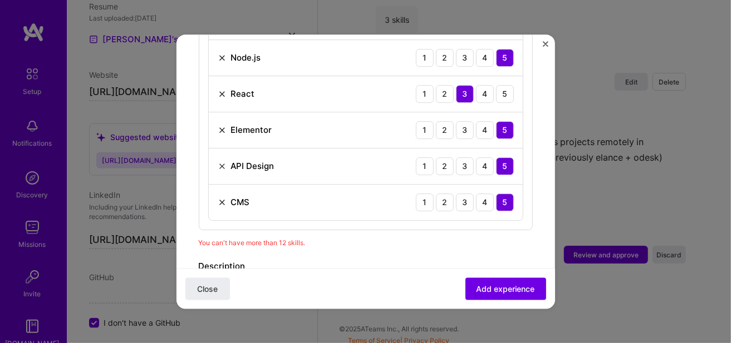
click at [485, 292] on span "Add experience" at bounding box center [505, 288] width 58 height 11
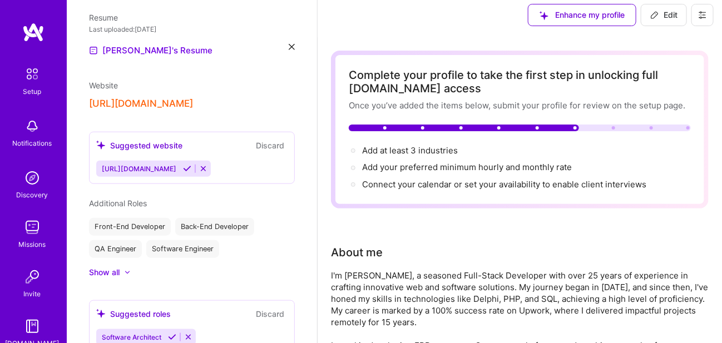
scroll to position [0, 0]
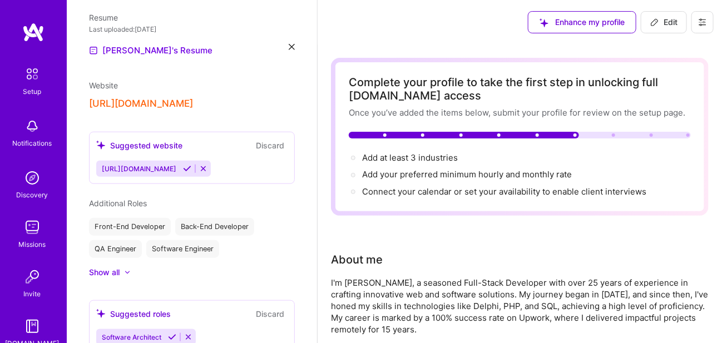
click at [191, 165] on icon at bounding box center [187, 169] width 8 height 8
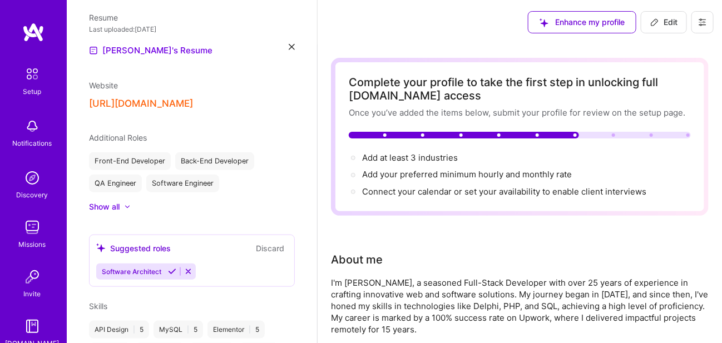
click at [174, 268] on icon at bounding box center [172, 272] width 8 height 8
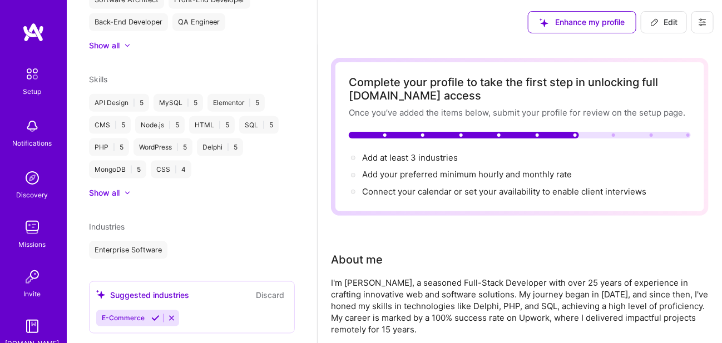
scroll to position [481, 0]
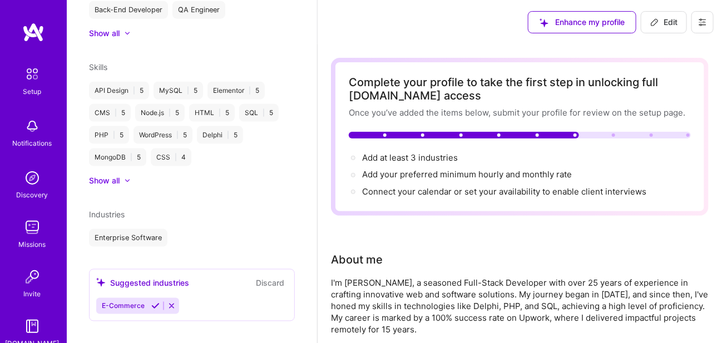
click at [153, 302] on icon at bounding box center [155, 306] width 8 height 8
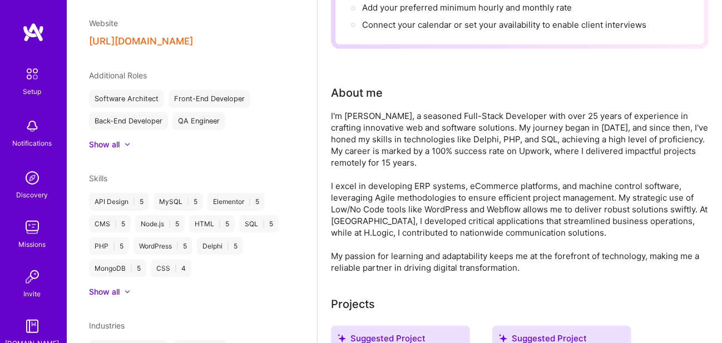
scroll to position [415, 0]
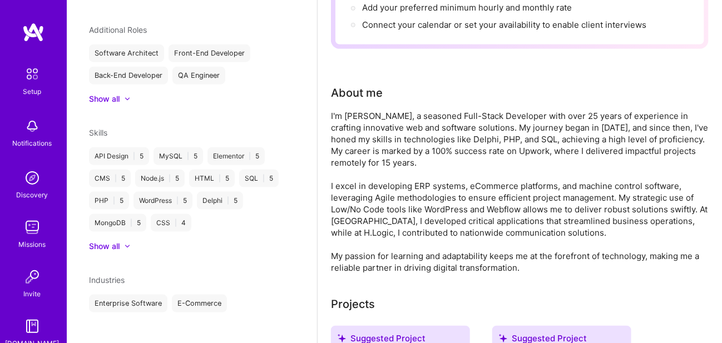
click at [134, 241] on div "Show all" at bounding box center [192, 246] width 206 height 11
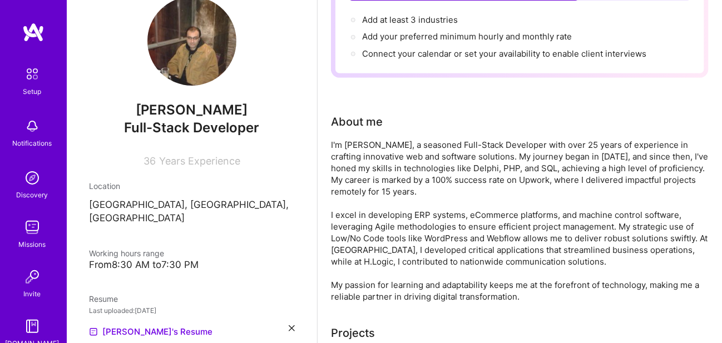
scroll to position [0, 0]
